Goal: Transaction & Acquisition: Purchase product/service

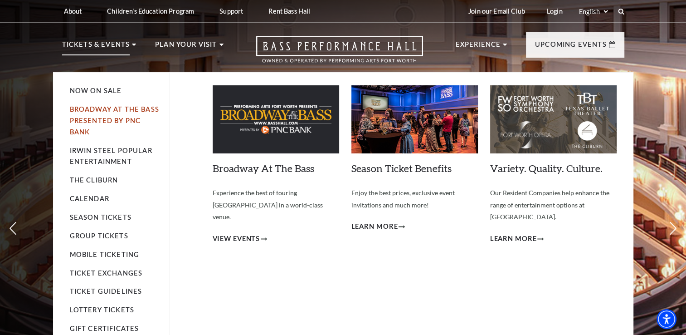
click at [105, 117] on link "Broadway At The Bass presented by PNC Bank" at bounding box center [114, 120] width 89 height 30
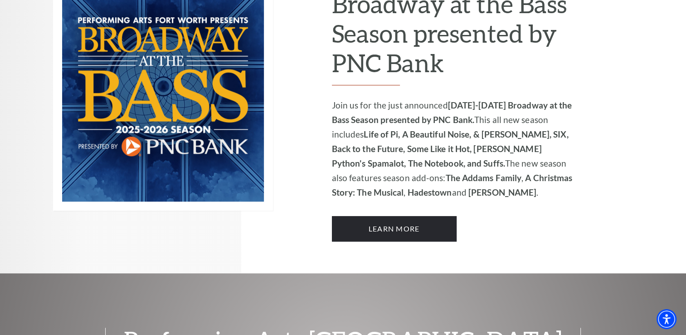
scroll to position [671, 0]
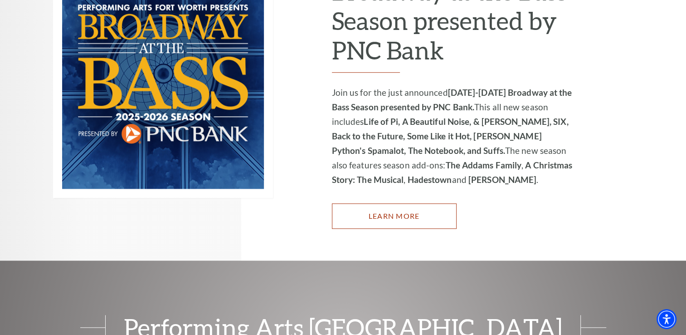
click at [373, 203] on link "Learn More" at bounding box center [394, 215] width 125 height 25
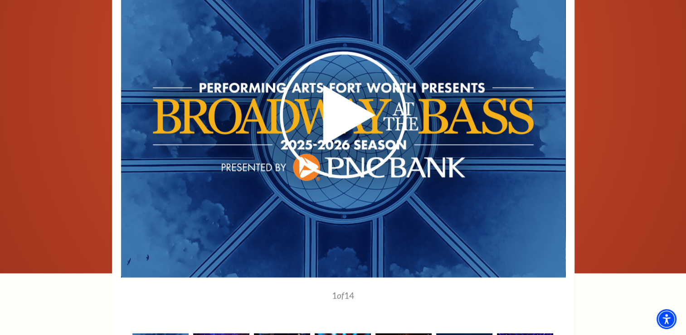
scroll to position [653, 0]
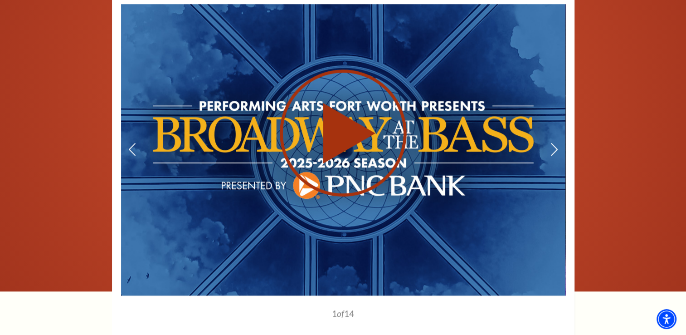
click at [337, 140] on use at bounding box center [343, 132] width 127 height 127
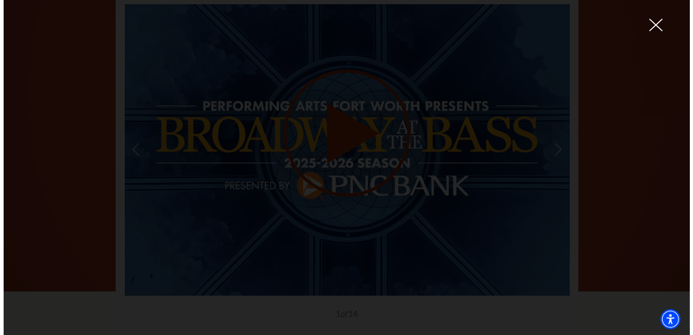
scroll to position [654, 0]
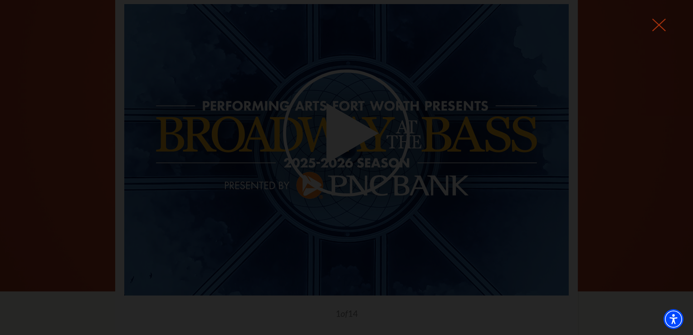
click at [663, 28] on icon at bounding box center [659, 25] width 14 height 14
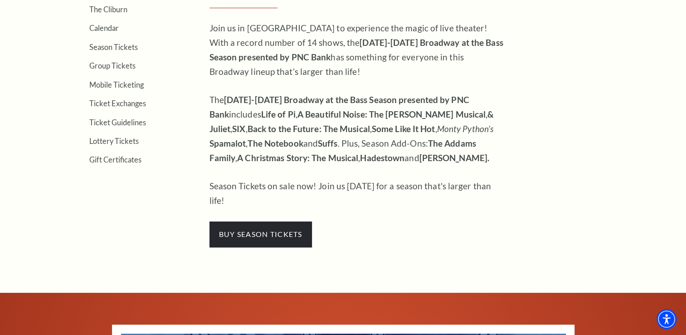
scroll to position [326, 0]
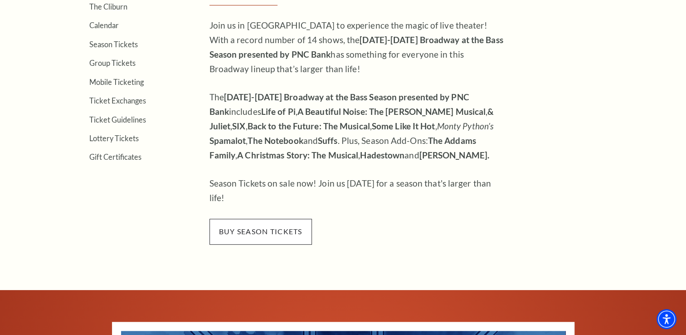
click at [271, 220] on span "buy season tickets" at bounding box center [260, 230] width 102 height 25
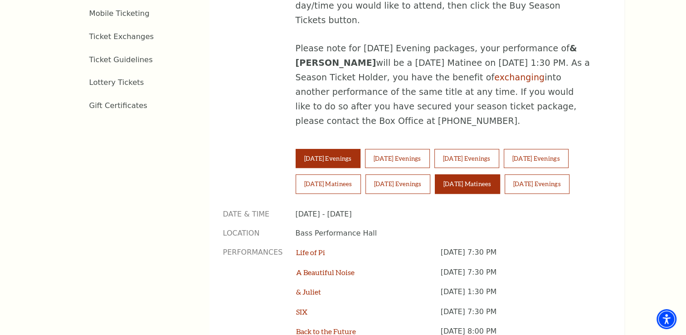
scroll to position [580, 0]
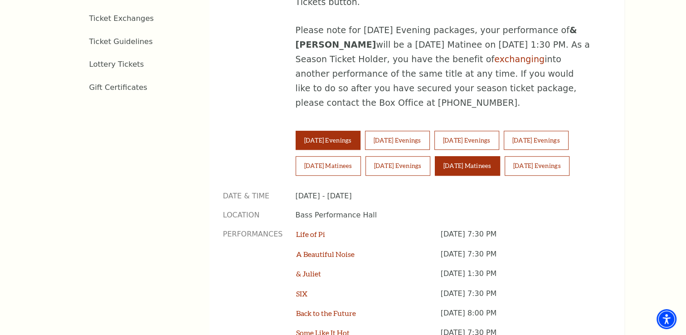
click at [493, 156] on button "Sunday Matinees" at bounding box center [467, 165] width 65 height 19
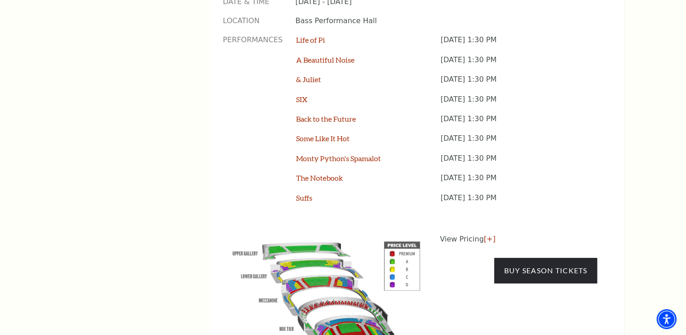
scroll to position [816, 0]
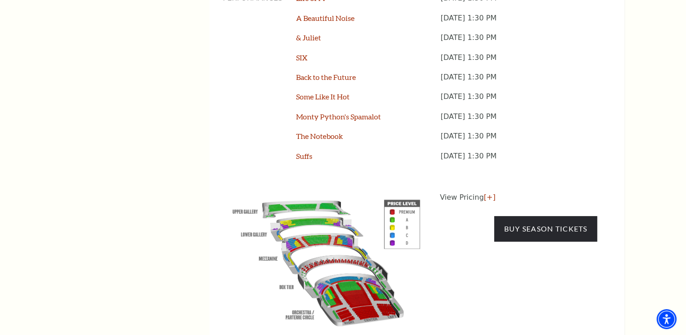
click at [355, 262] on img at bounding box center [326, 261] width 207 height 138
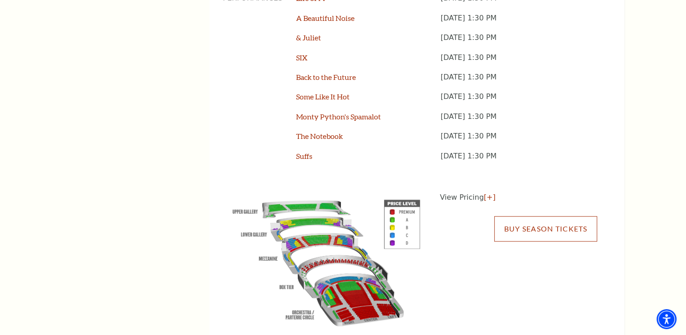
click at [516, 216] on link "Buy Season Tickets" at bounding box center [545, 228] width 102 height 25
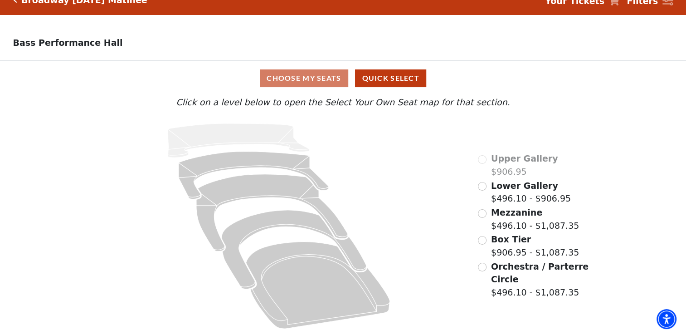
scroll to position [17, 0]
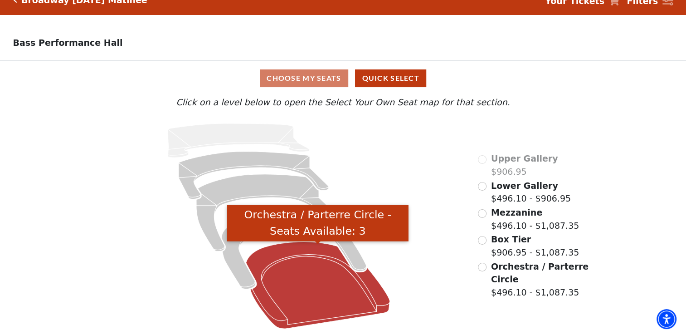
click at [330, 278] on icon "Orchestra / Parterre Circle - Seats Available: 3" at bounding box center [318, 284] width 144 height 87
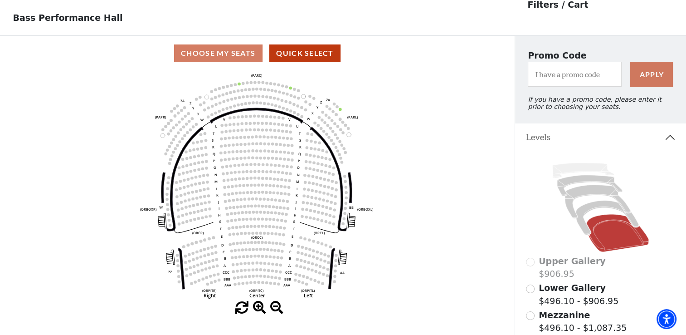
scroll to position [42, 0]
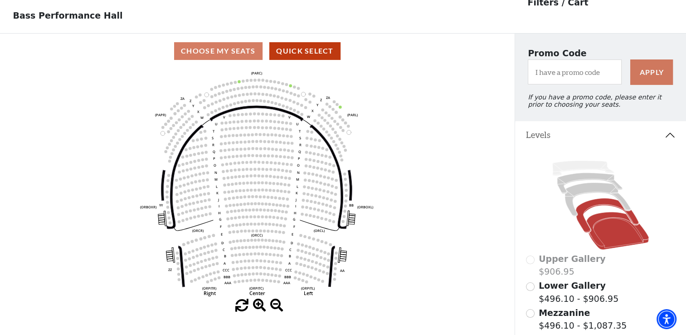
click at [596, 207] on icon at bounding box center [607, 215] width 63 height 34
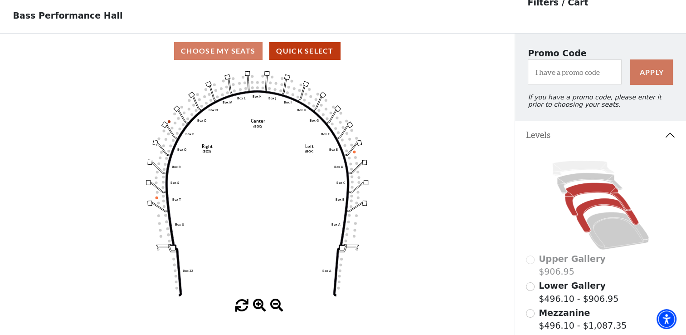
click at [591, 191] on icon at bounding box center [598, 199] width 66 height 34
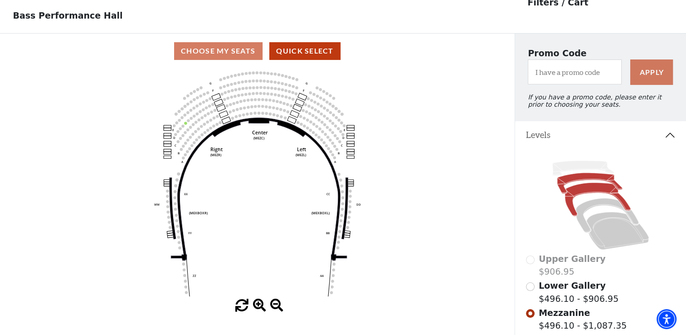
click at [584, 181] on icon at bounding box center [589, 182] width 65 height 21
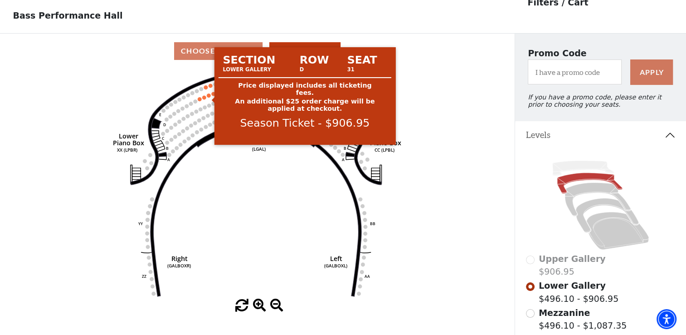
click at [207, 97] on circle at bounding box center [209, 95] width 4 height 4
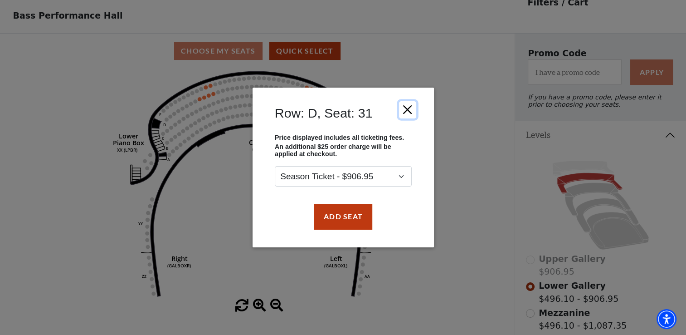
click at [404, 109] on button "Close" at bounding box center [406, 109] width 17 height 17
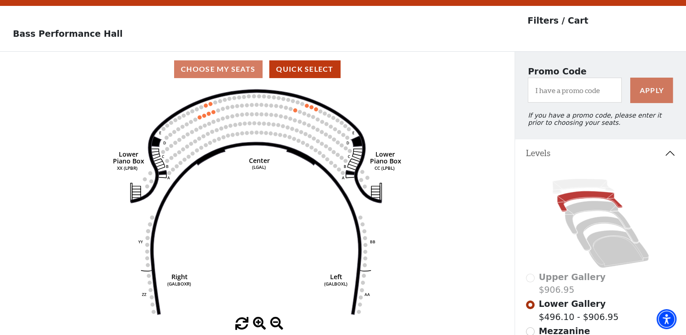
scroll to position [0, 0]
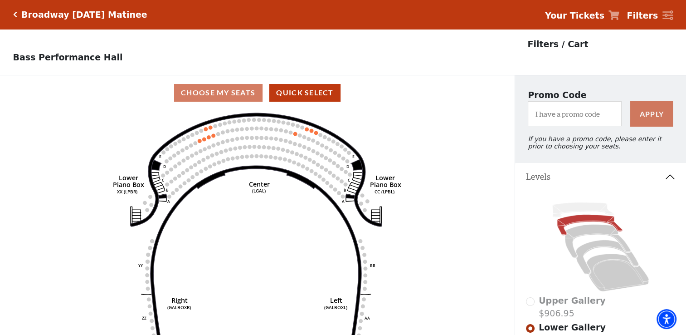
click at [36, 16] on h5 "Broadway Sunday Matinee" at bounding box center [84, 15] width 126 height 10
click at [15, 15] on icon "Click here to go back to filters" at bounding box center [15, 14] width 4 height 6
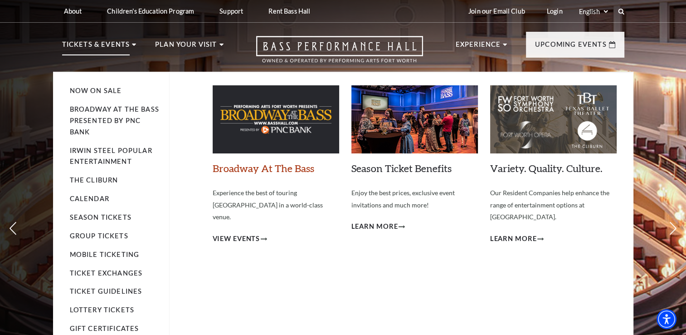
click at [234, 166] on link "Broadway At The Bass" at bounding box center [264, 168] width 102 height 12
